Goal: Information Seeking & Learning: Learn about a topic

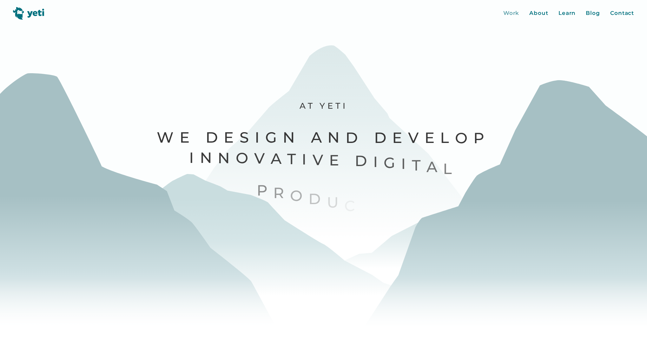
click at [514, 15] on div "Work" at bounding box center [511, 13] width 16 height 8
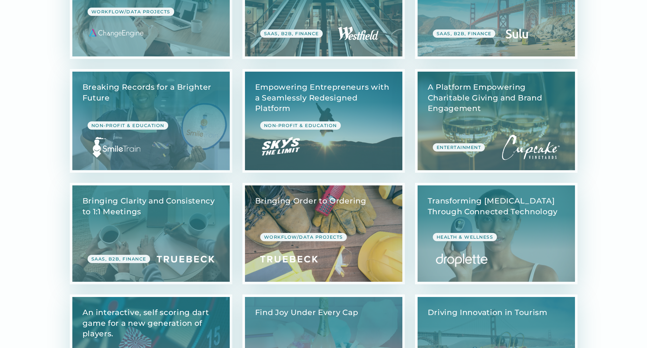
scroll to position [244, 0]
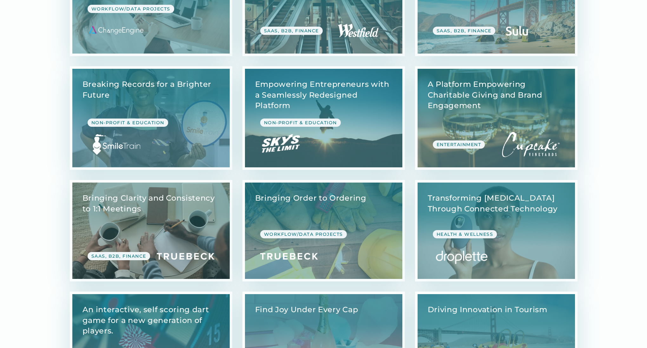
click at [173, 205] on link "View Case Study" at bounding box center [150, 231] width 157 height 96
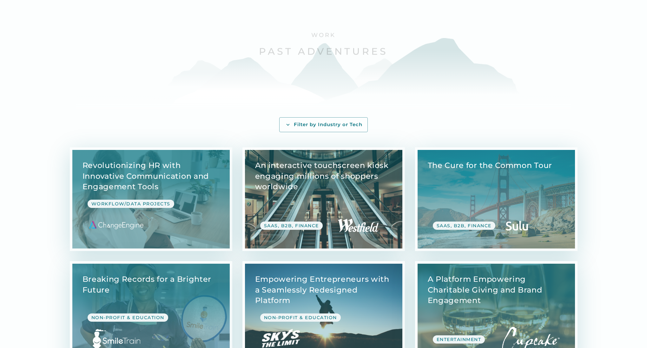
scroll to position [0, 0]
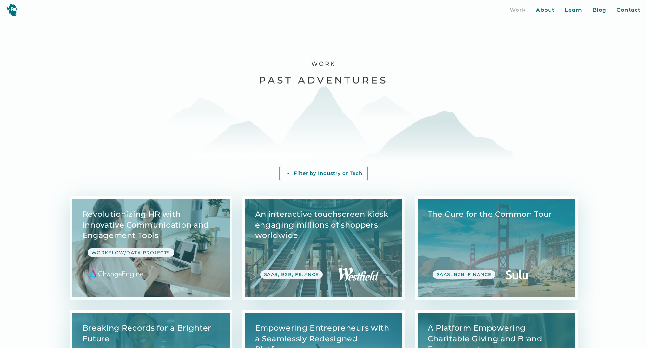
click at [196, 235] on link "View Case Study" at bounding box center [150, 248] width 157 height 99
